Goal: Task Accomplishment & Management: Manage account settings

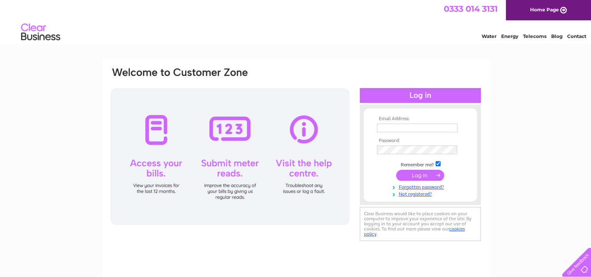
click at [403, 127] on input "text" at bounding box center [417, 127] width 80 height 9
paste input "[PERSON_NAME][EMAIL_ADDRESS][DOMAIN_NAME]"
type input "[PERSON_NAME][EMAIL_ADDRESS][DOMAIN_NAME]"
click at [396, 170] on input "submit" at bounding box center [420, 175] width 48 height 11
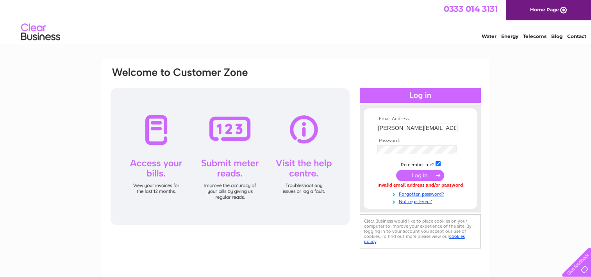
click at [421, 177] on input "submit" at bounding box center [420, 175] width 48 height 11
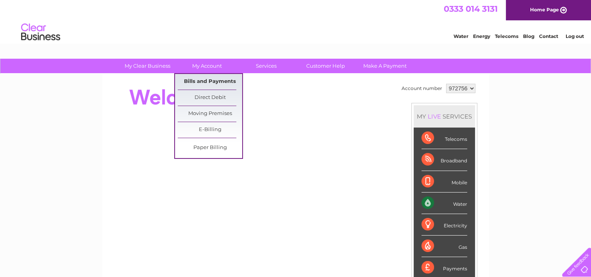
click at [211, 82] on link "Bills and Payments" at bounding box center [210, 82] width 64 height 16
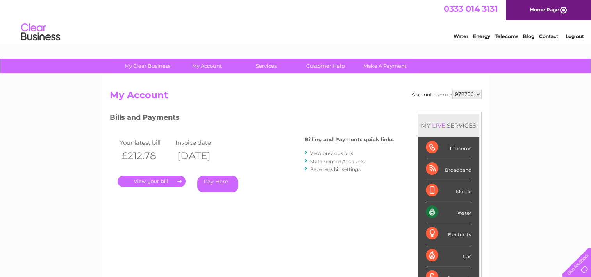
click at [160, 180] on link "." at bounding box center [152, 180] width 68 height 11
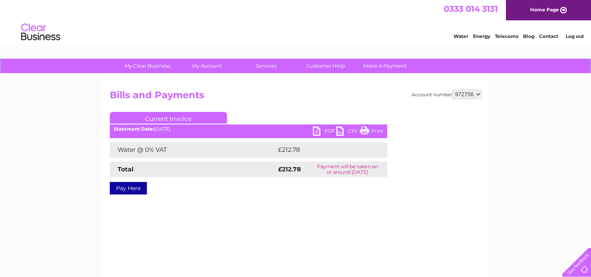
click at [319, 132] on link "PDF" at bounding box center [324, 131] width 23 height 11
